Goal: Check status

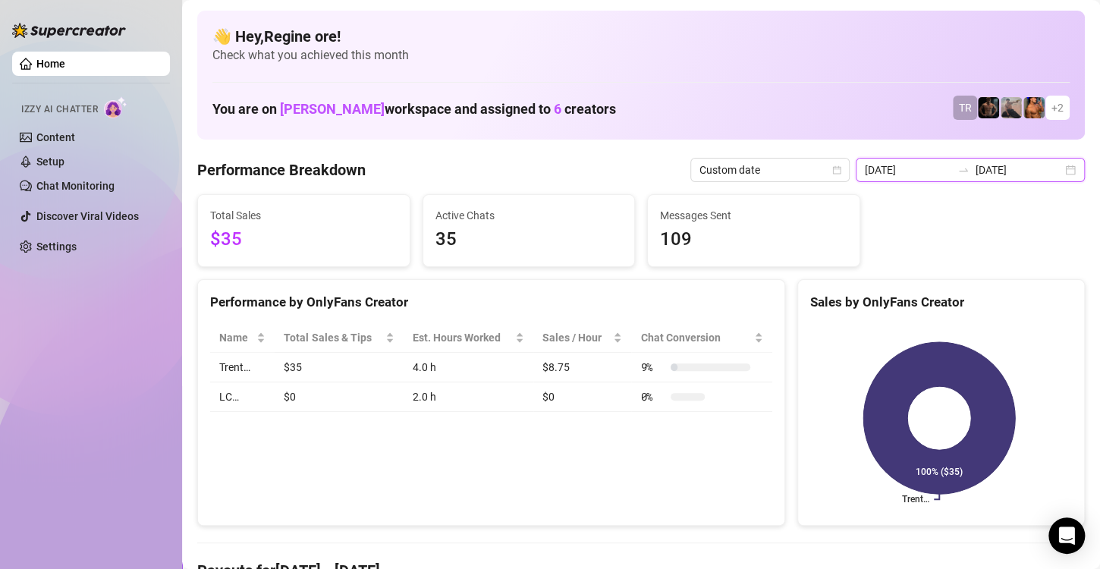
click at [895, 173] on input "[DATE]" at bounding box center [908, 170] width 86 height 17
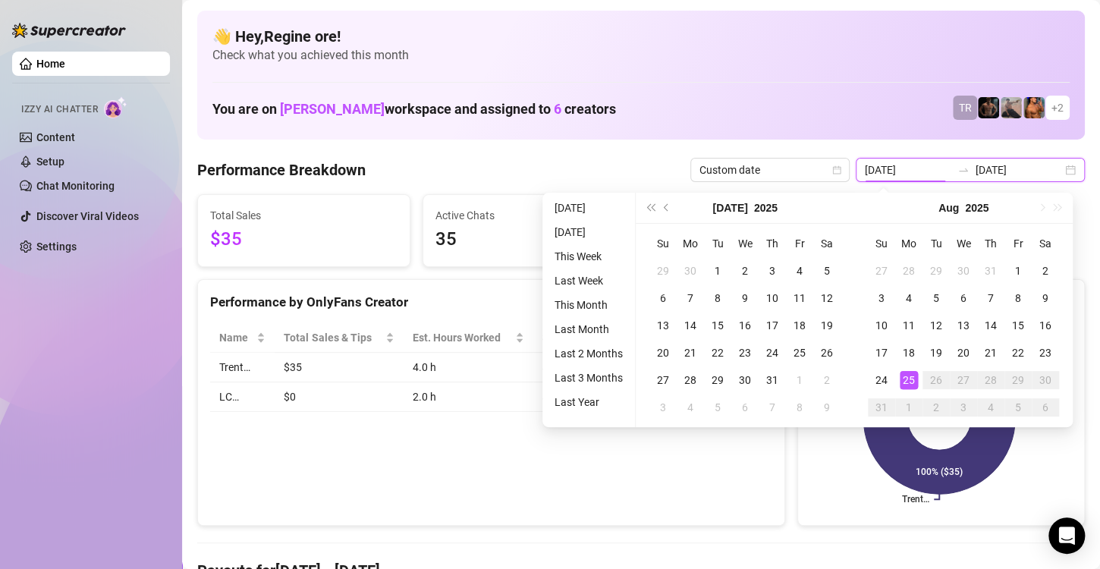
type input "[DATE]"
click at [900, 380] on div "25" at bounding box center [909, 380] width 18 height 18
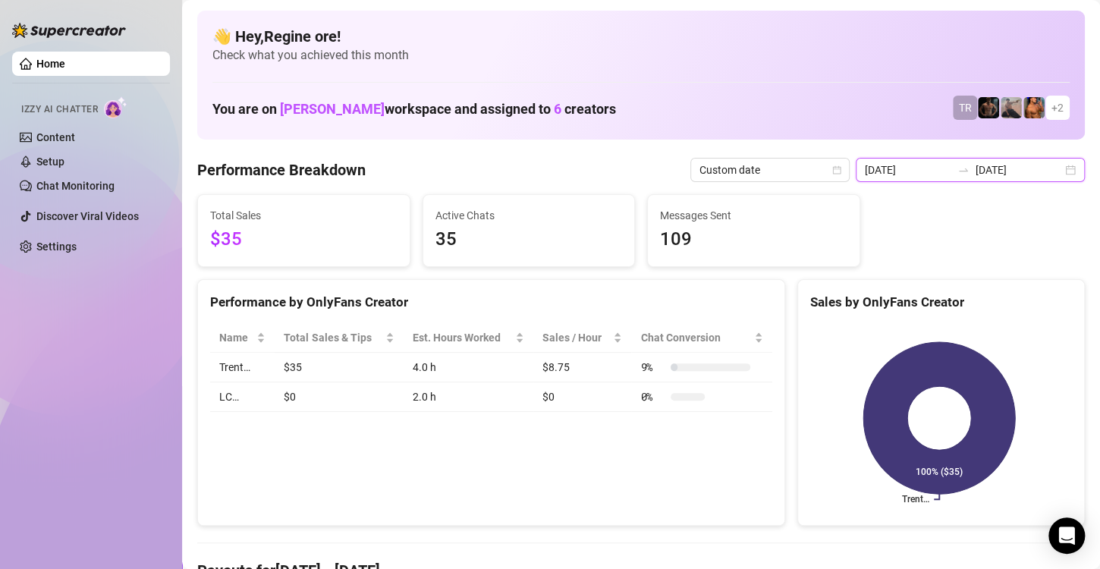
click at [880, 173] on input "[DATE]" at bounding box center [908, 170] width 86 height 17
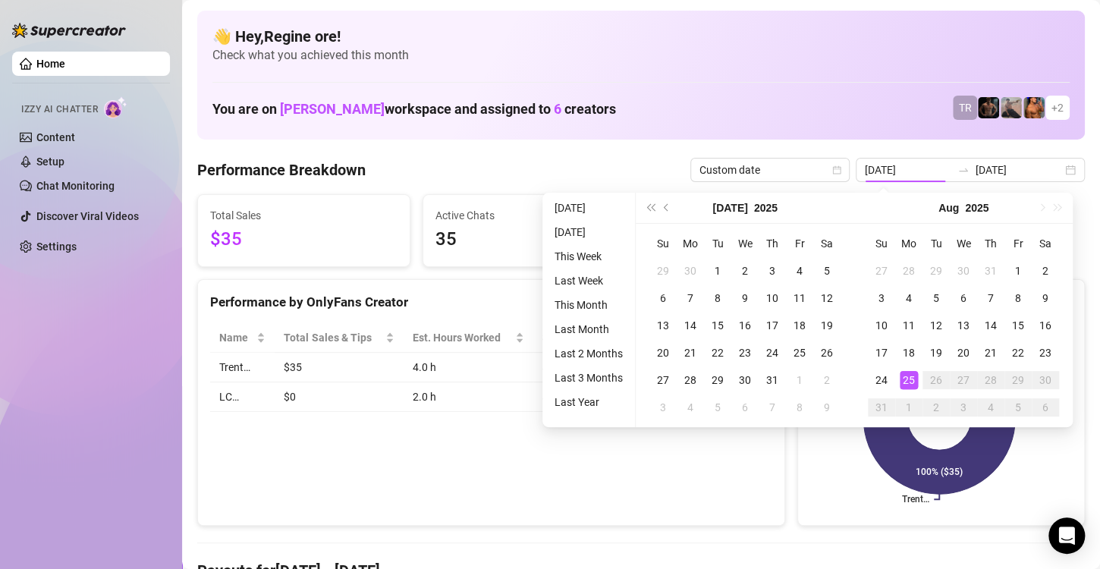
click at [675, 58] on span "Check what you achieved this month" at bounding box center [640, 55] width 857 height 17
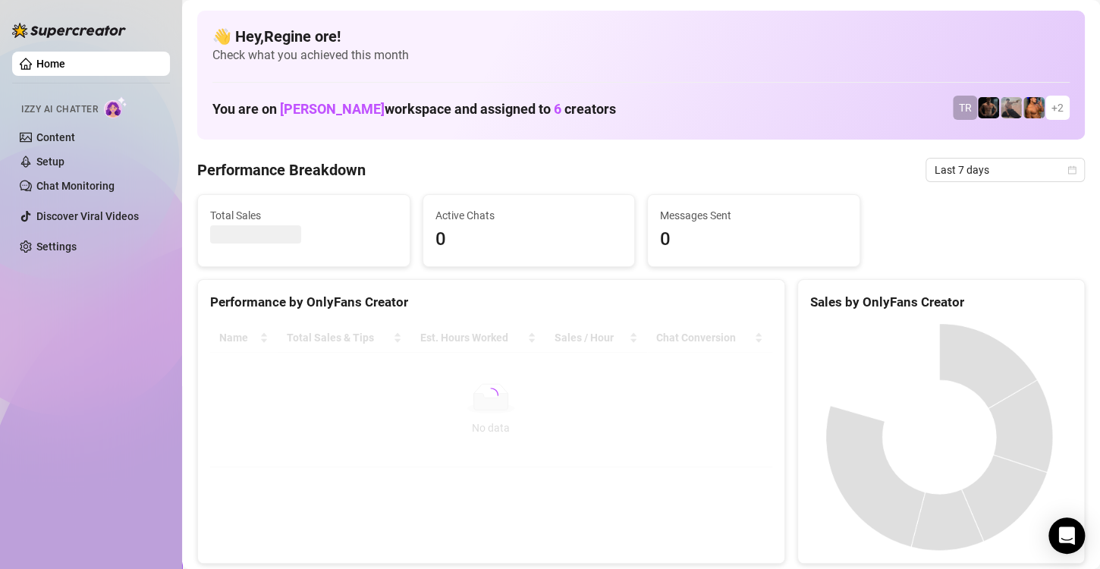
click at [982, 178] on span "Last 7 days" at bounding box center [1005, 170] width 141 height 23
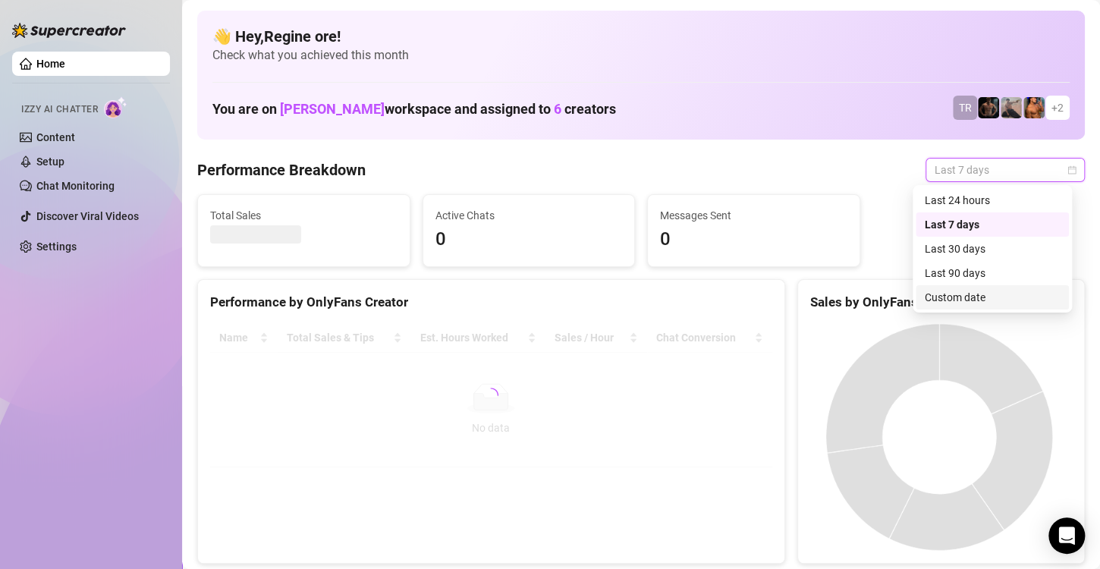
click at [973, 294] on div "Custom date" at bounding box center [992, 297] width 135 height 17
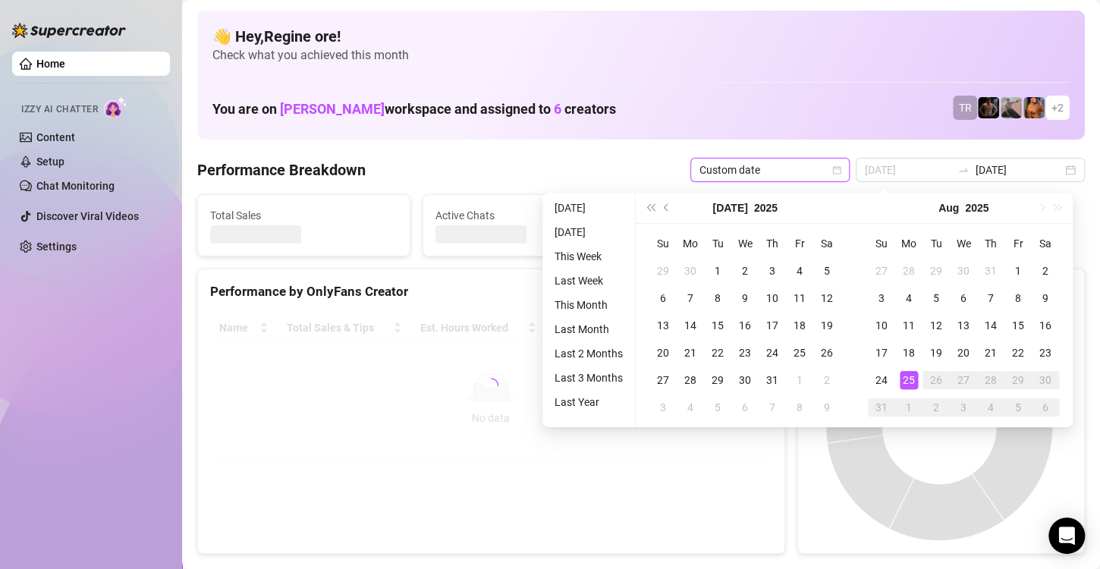
click at [910, 376] on div "25" at bounding box center [909, 380] width 18 height 18
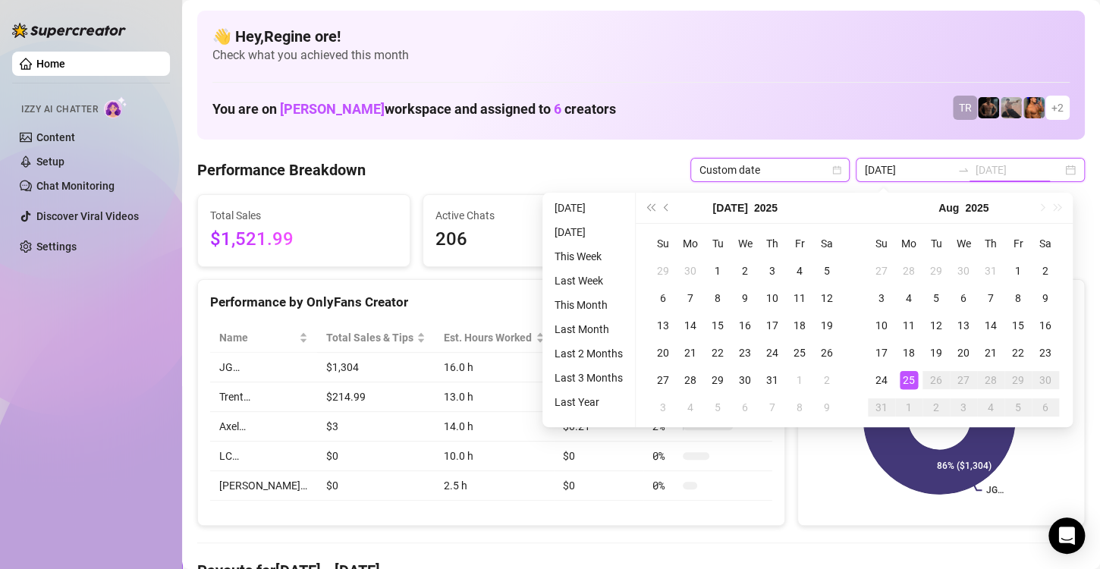
type input "[DATE]"
click at [910, 376] on div "25" at bounding box center [909, 380] width 18 height 18
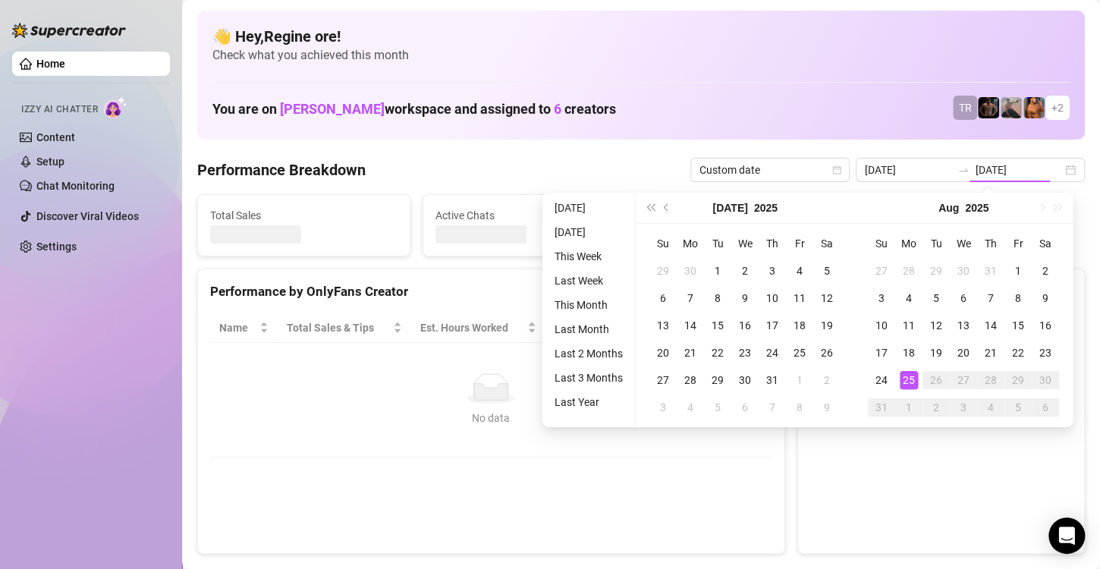
type input "[DATE]"
